Goal: Task Accomplishment & Management: Complete application form

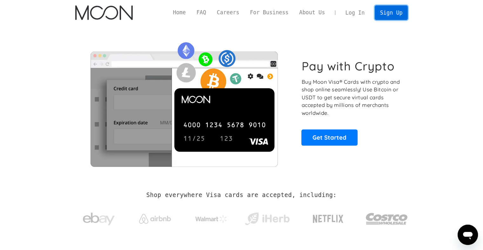
click at [398, 13] on link "Sign Up" at bounding box center [391, 12] width 33 height 14
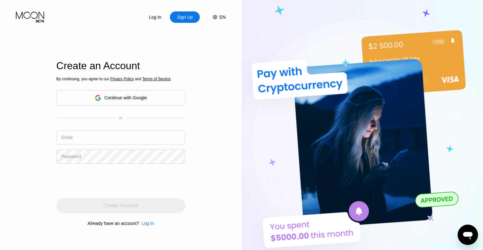
click at [222, 17] on div "EN" at bounding box center [222, 17] width 6 height 5
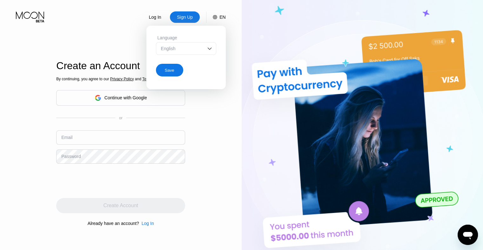
click at [210, 50] on img at bounding box center [209, 48] width 6 height 6
click at [179, 75] on div "Spanish" at bounding box center [185, 73] width 53 height 5
click at [171, 73] on div "Save" at bounding box center [170, 70] width 10 height 5
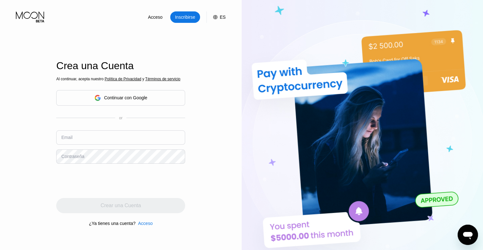
click at [225, 18] on div "ES" at bounding box center [223, 17] width 6 height 5
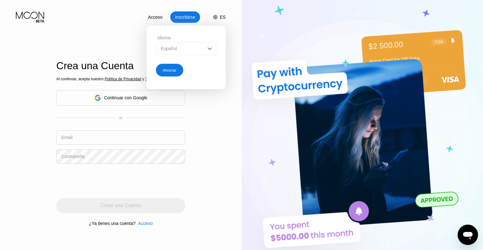
click at [210, 50] on img at bounding box center [209, 48] width 6 height 6
click at [264, 49] on img at bounding box center [363, 137] width 242 height 275
click at [99, 32] on div "Crea una Cuenta Al continuar, acepta nuestro Política de Privacidad y Términos …" at bounding box center [120, 143] width 129 height 275
